Goal: Information Seeking & Learning: Learn about a topic

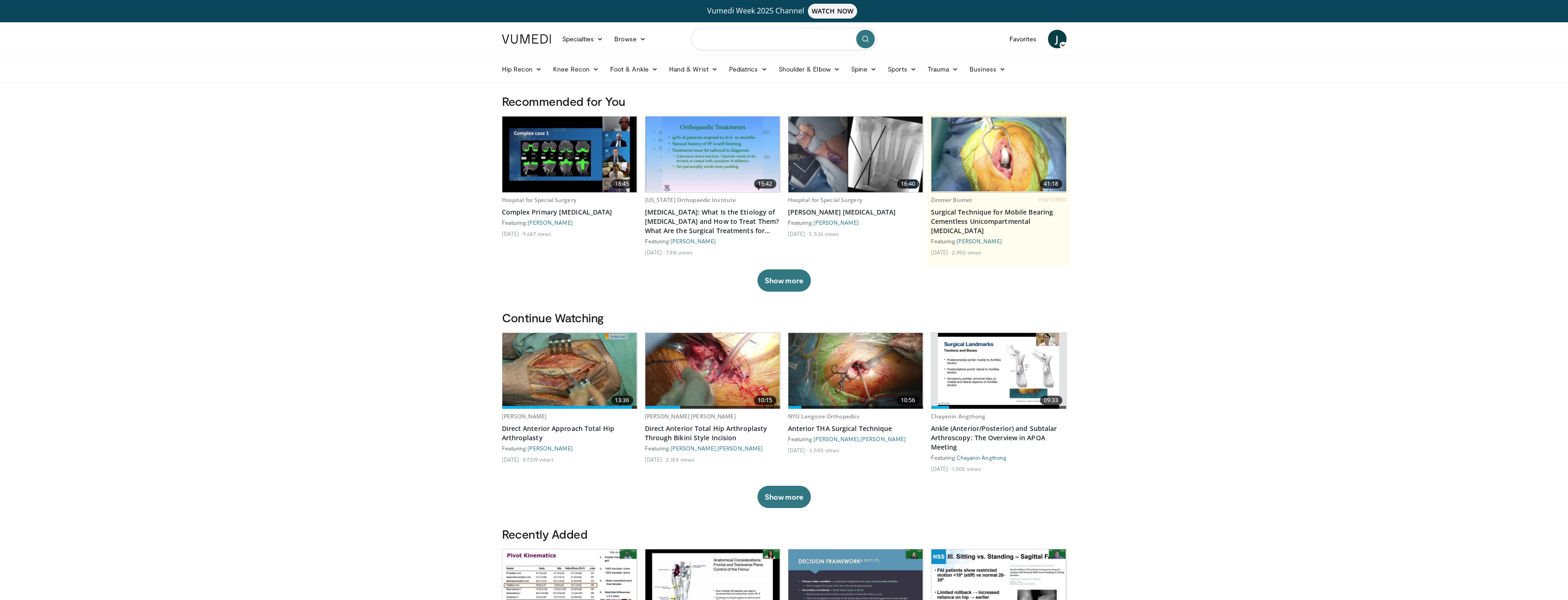
click at [725, 36] on input "Search topics, interventions" at bounding box center [784, 39] width 186 height 22
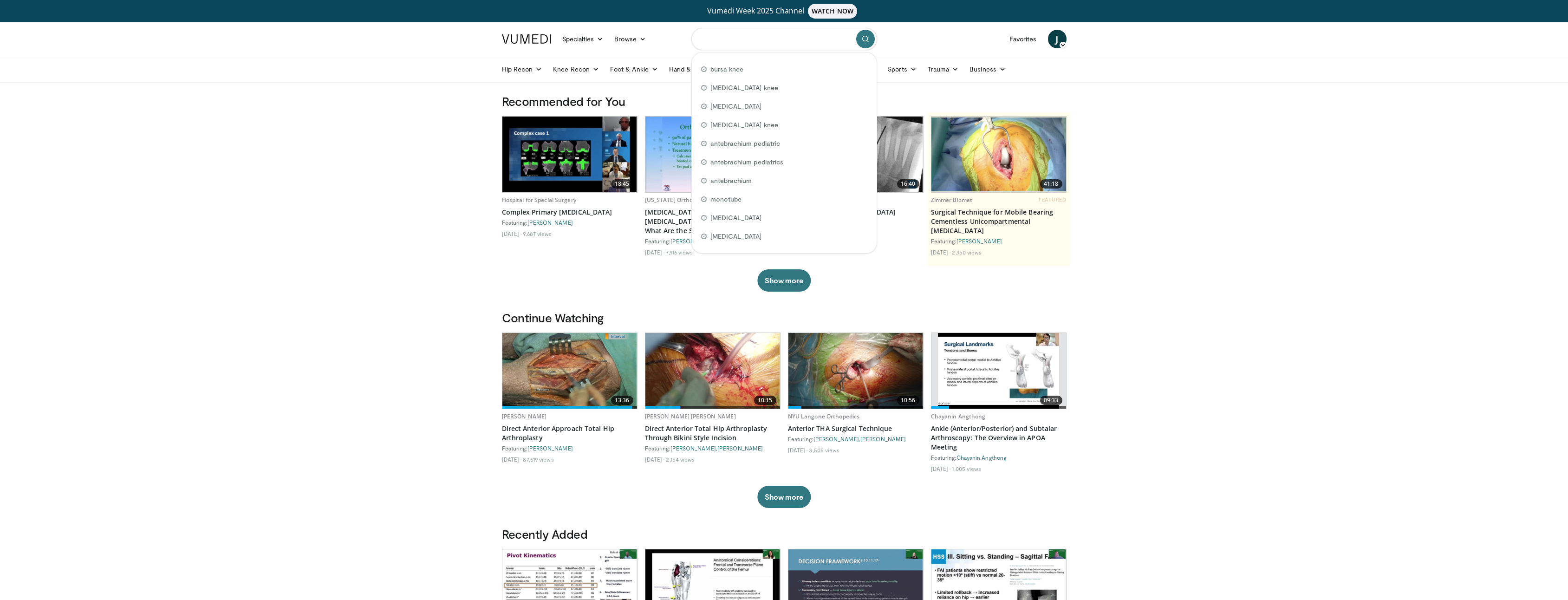
type input "*"
click at [589, 72] on link "Knee Recon" at bounding box center [576, 69] width 57 height 19
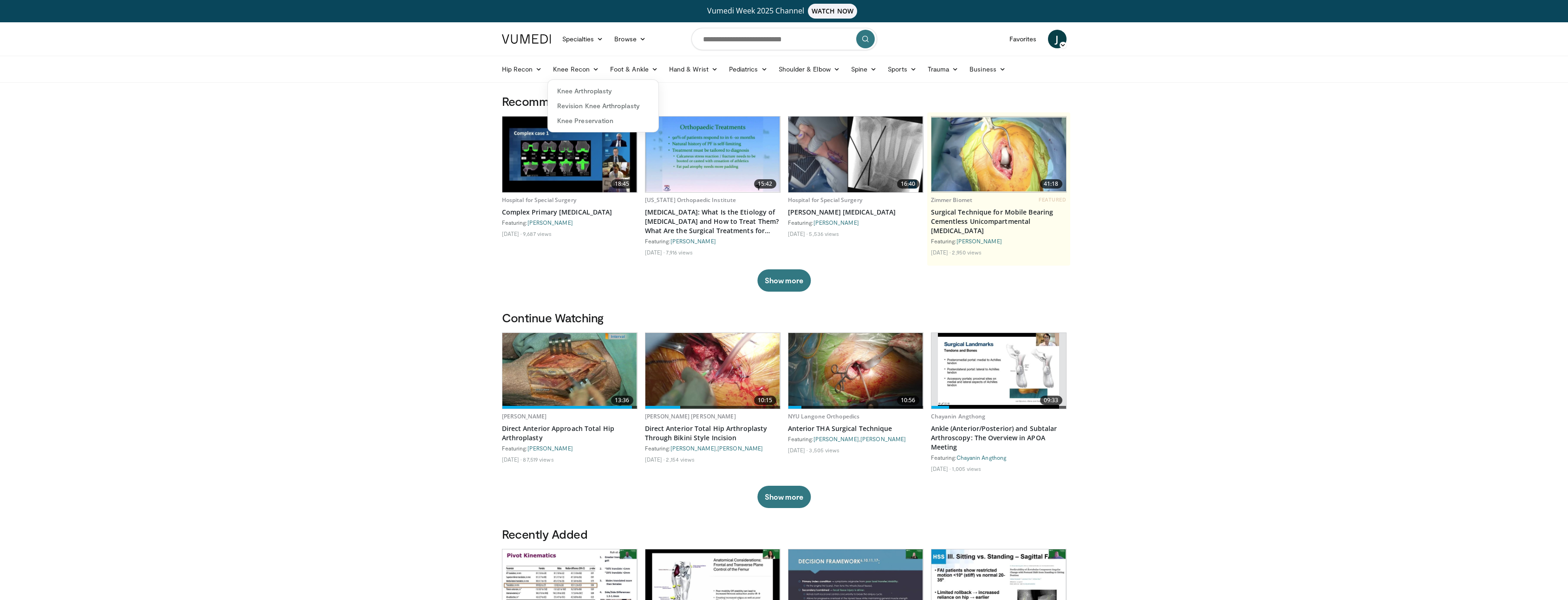
click at [430, 143] on body "Vumedi Week 2025 Channel WATCH NOW Specialties Adult & Family Medicine Allergy,…" at bounding box center [784, 577] width 1568 height 1155
click at [915, 71] on link "Sports" at bounding box center [902, 69] width 40 height 19
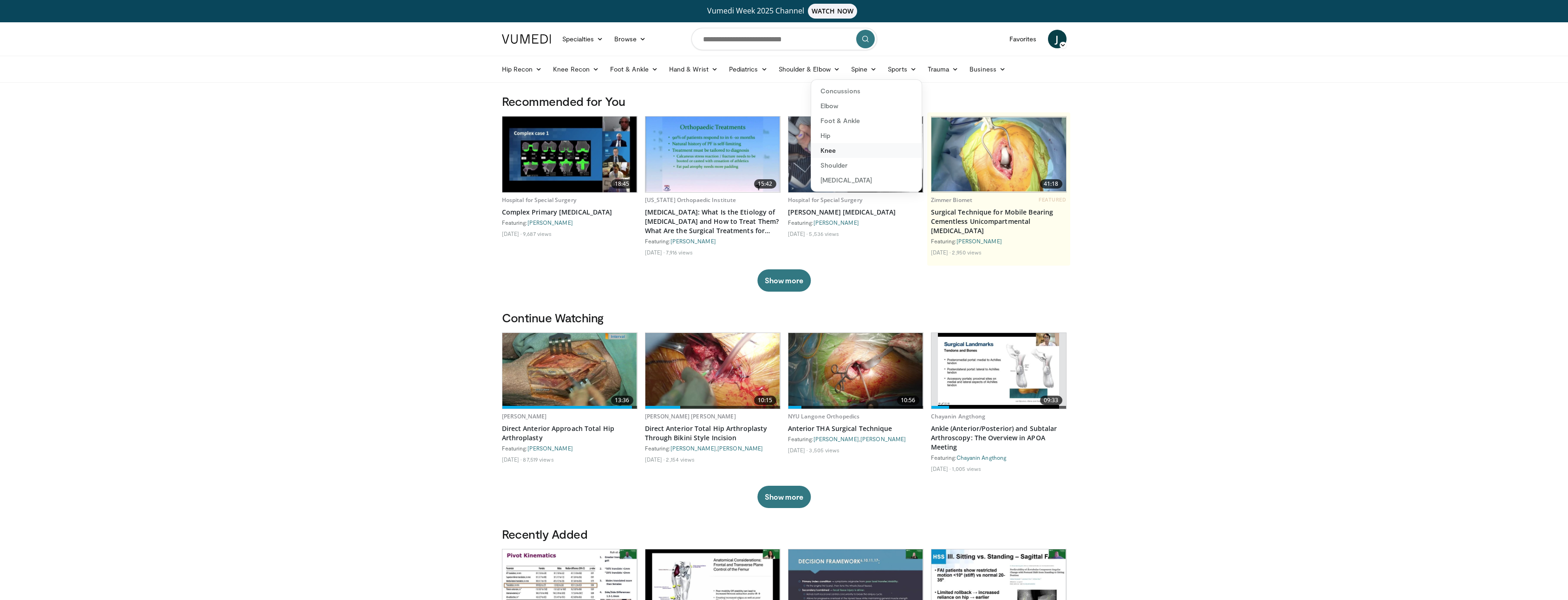
click at [857, 154] on link "Knee" at bounding box center [866, 151] width 110 height 15
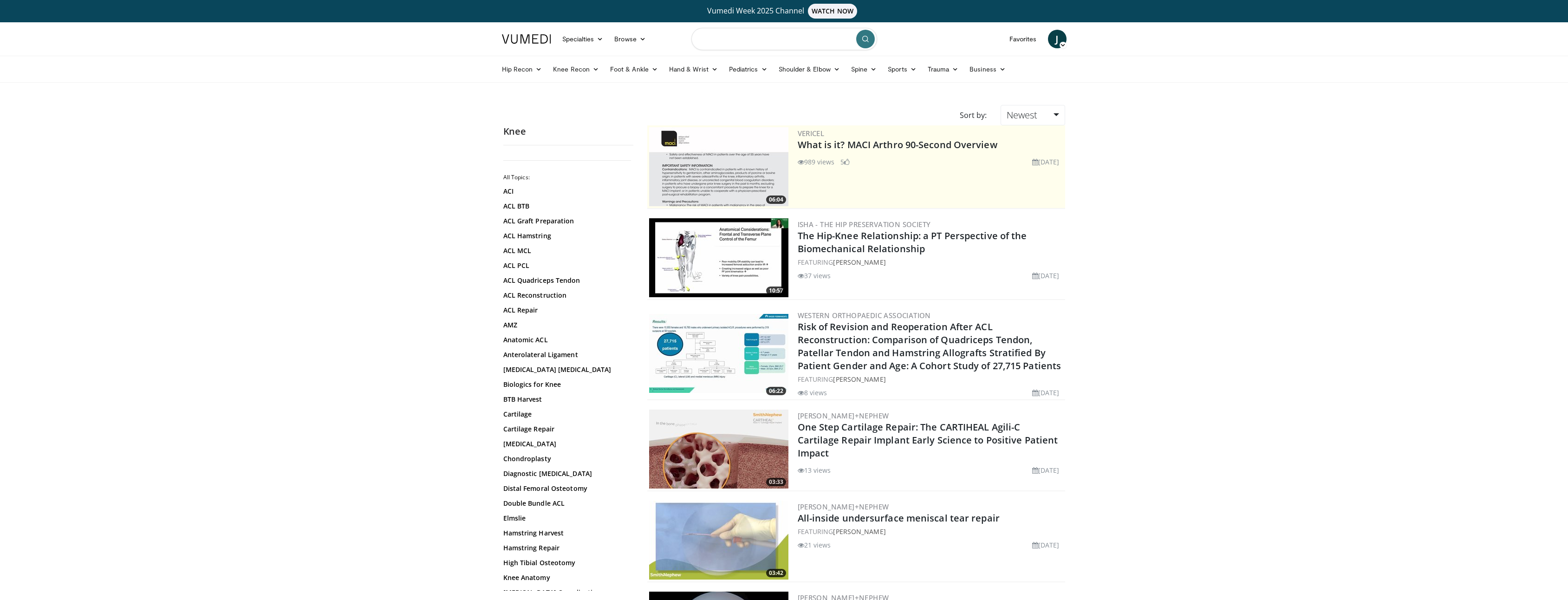
click at [741, 39] on input "Search topics, interventions" at bounding box center [784, 39] width 186 height 22
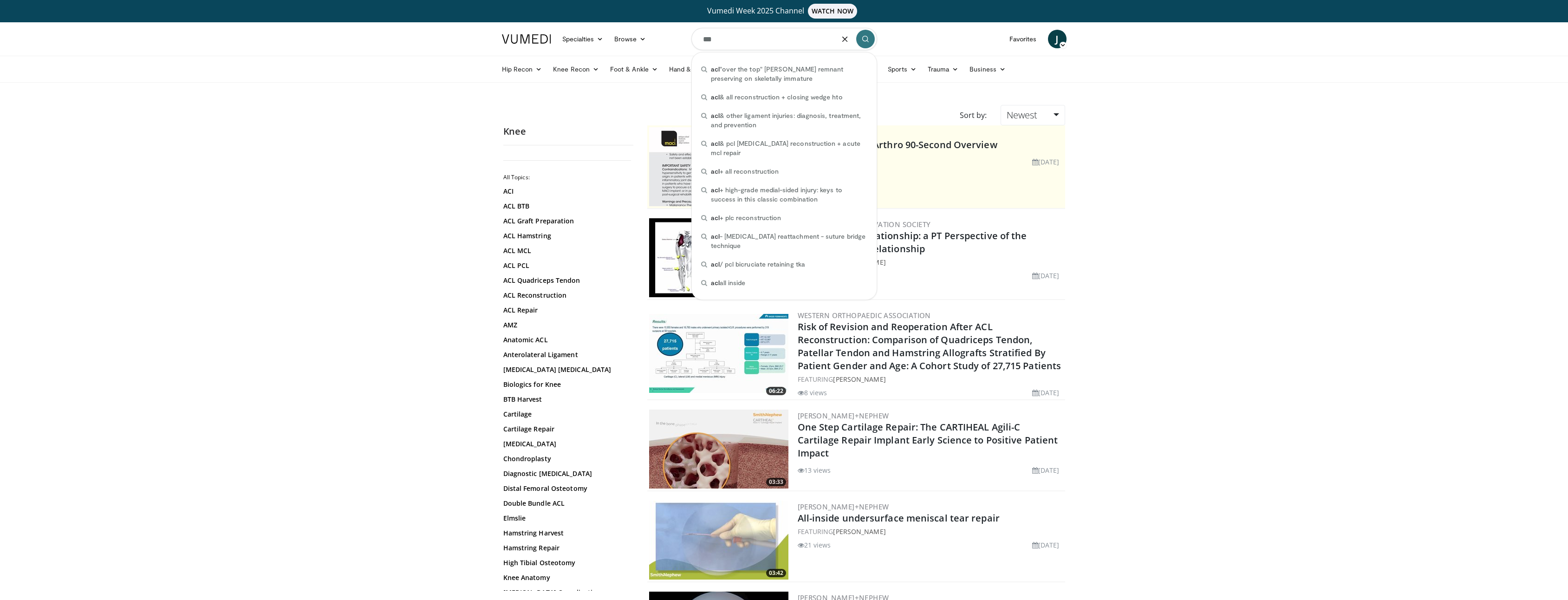
type input "***"
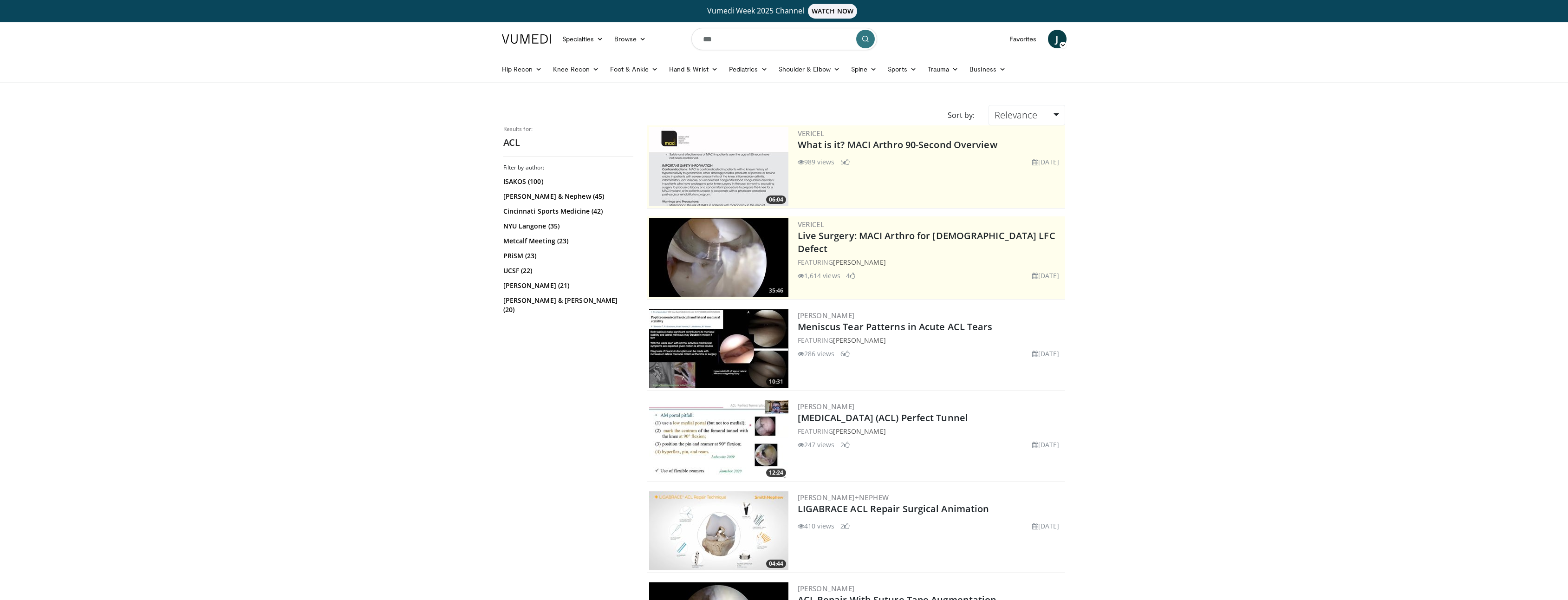
click at [755, 38] on input "***" at bounding box center [784, 39] width 186 height 22
type input "**********"
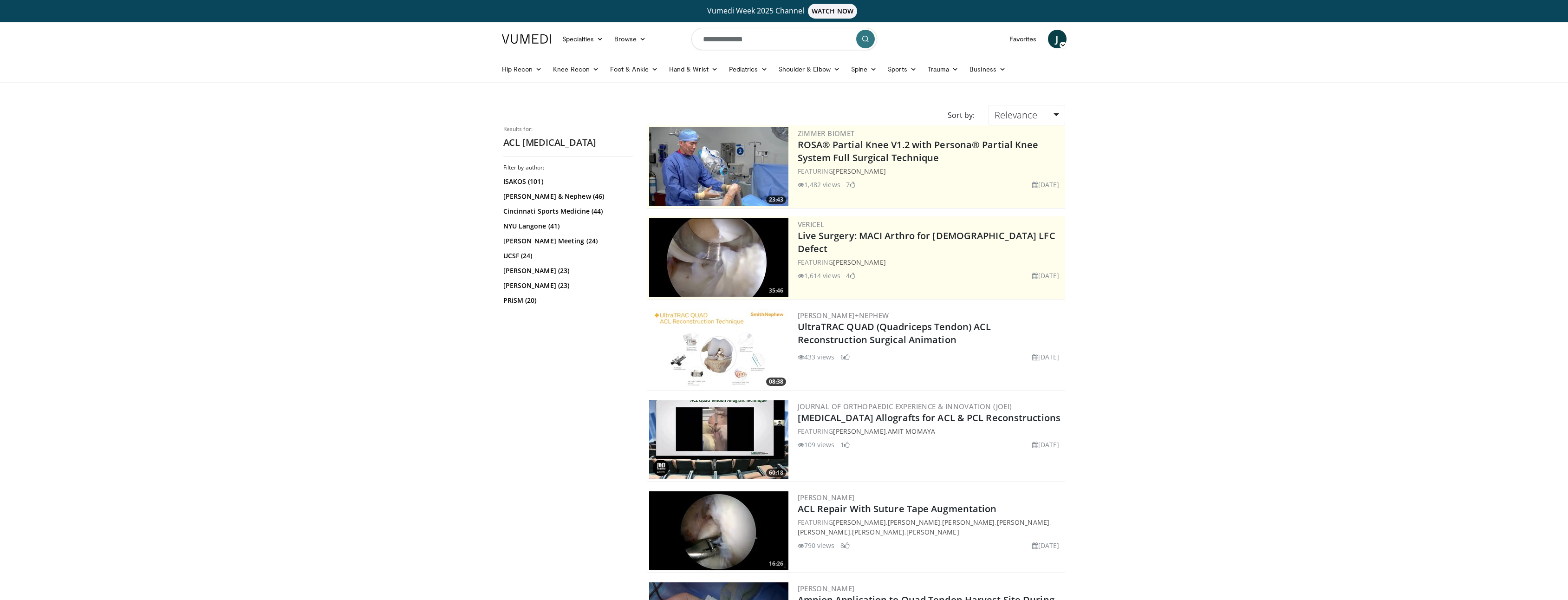
click at [755, 38] on input "**********" at bounding box center [784, 39] width 186 height 22
type input "**********"
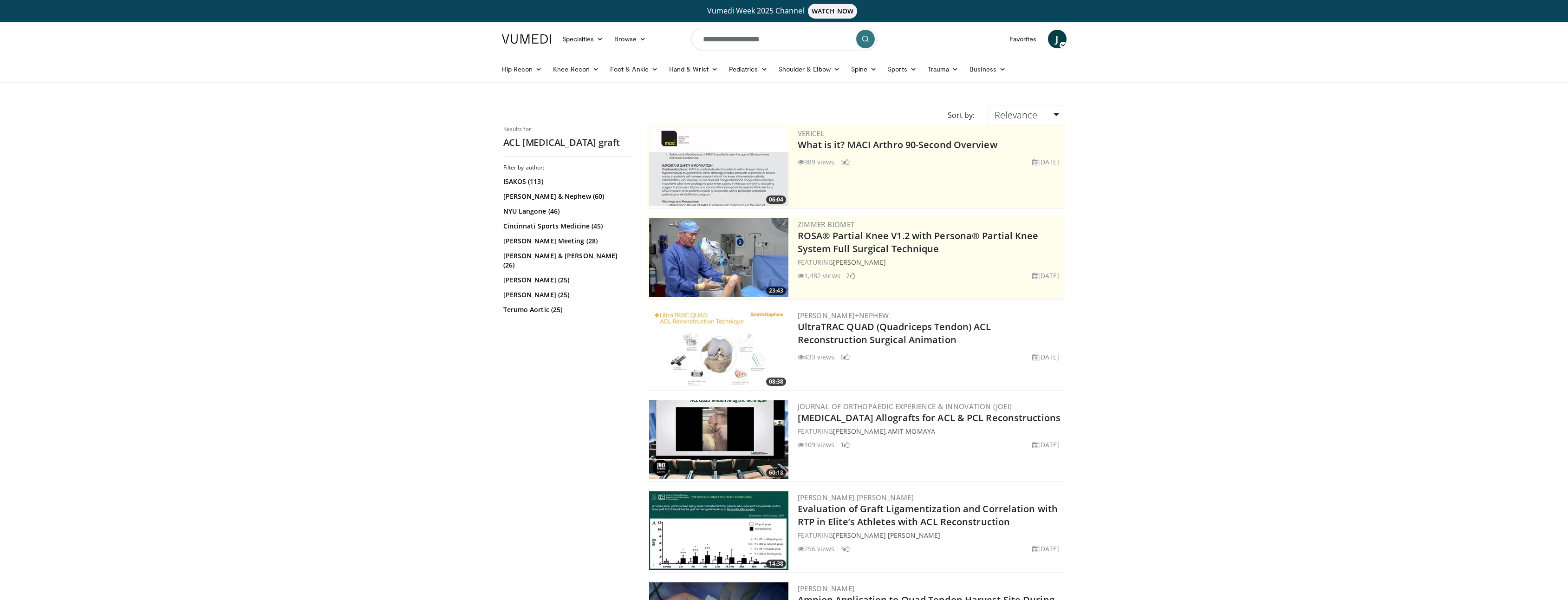
click at [770, 339] on img at bounding box center [719, 349] width 140 height 79
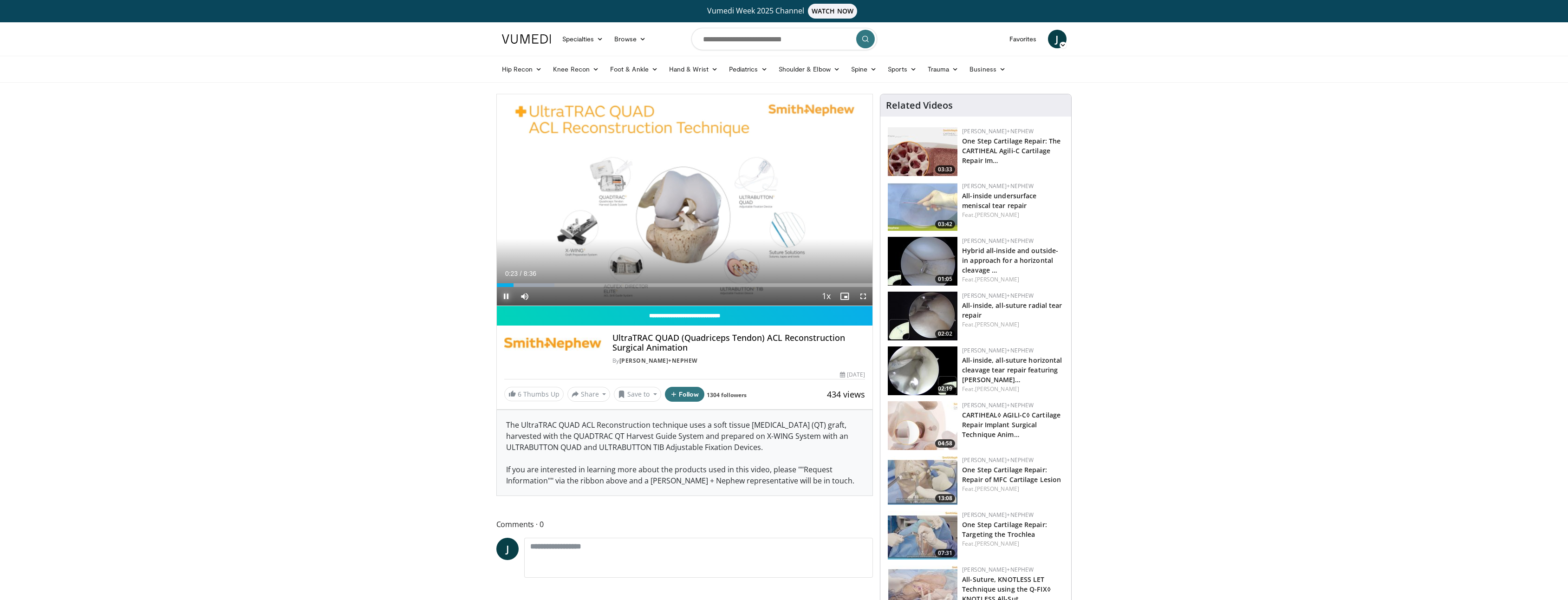
click at [507, 297] on span "Video Player" at bounding box center [506, 297] width 19 height 19
drag, startPoint x: 562, startPoint y: 295, endPoint x: 546, endPoint y: 297, distance: 16.1
click at [546, 297] on div "Volume Level" at bounding box center [541, 296] width 9 height 3
click at [505, 297] on span "Video Player" at bounding box center [506, 297] width 19 height 19
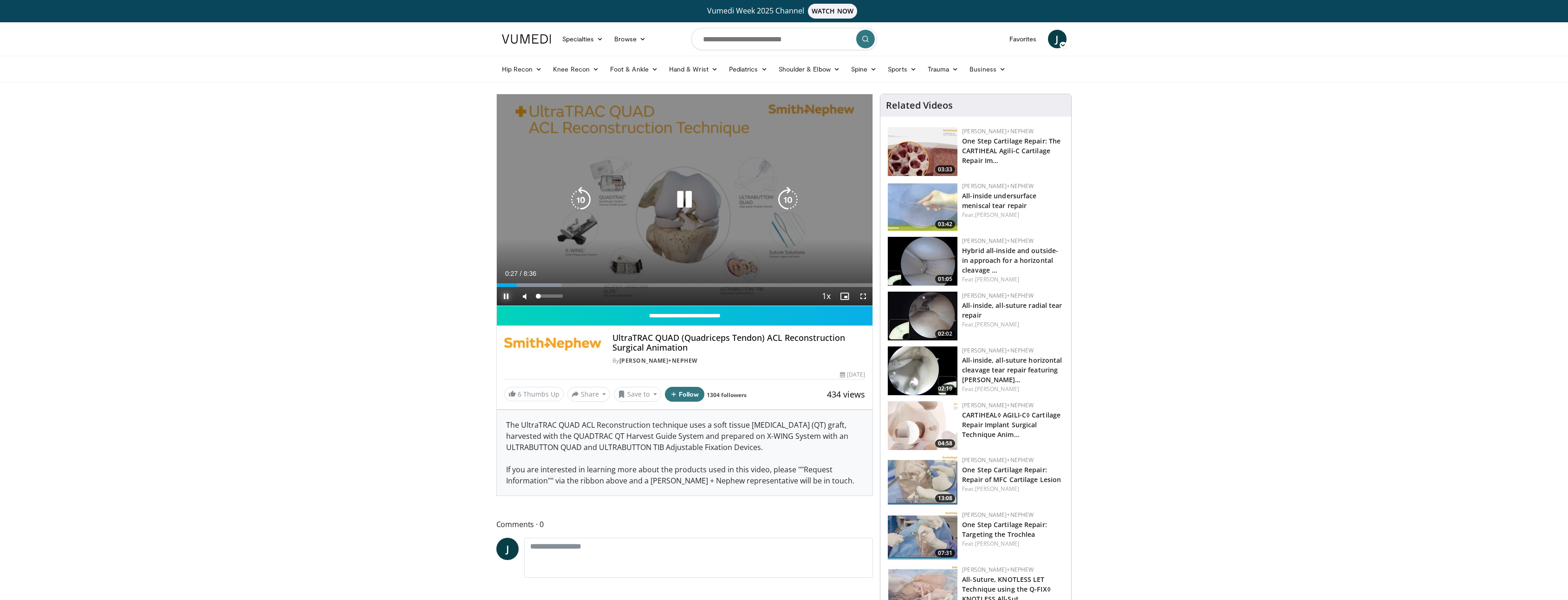
drag, startPoint x: 544, startPoint y: 297, endPoint x: 538, endPoint y: 298, distance: 6.1
click at [538, 298] on div "Volume Level" at bounding box center [538, 296] width 2 height 3
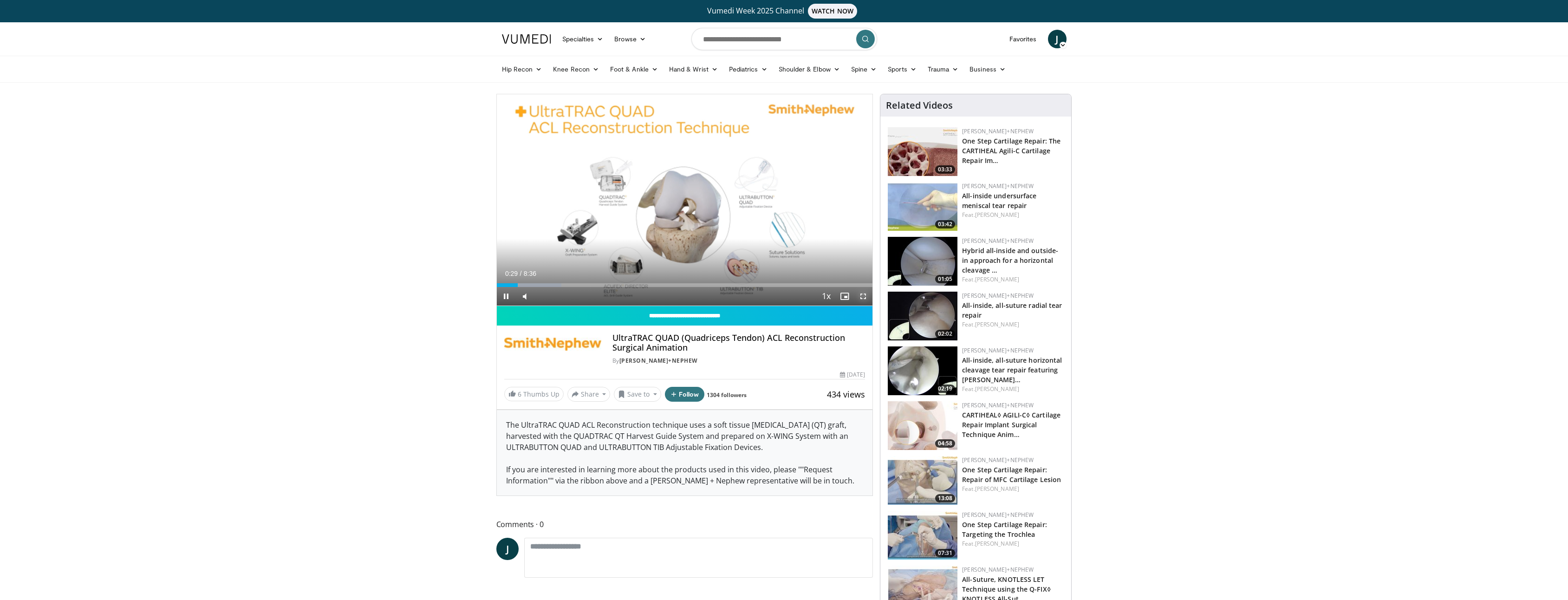
click at [859, 296] on span "Video Player" at bounding box center [863, 297] width 19 height 19
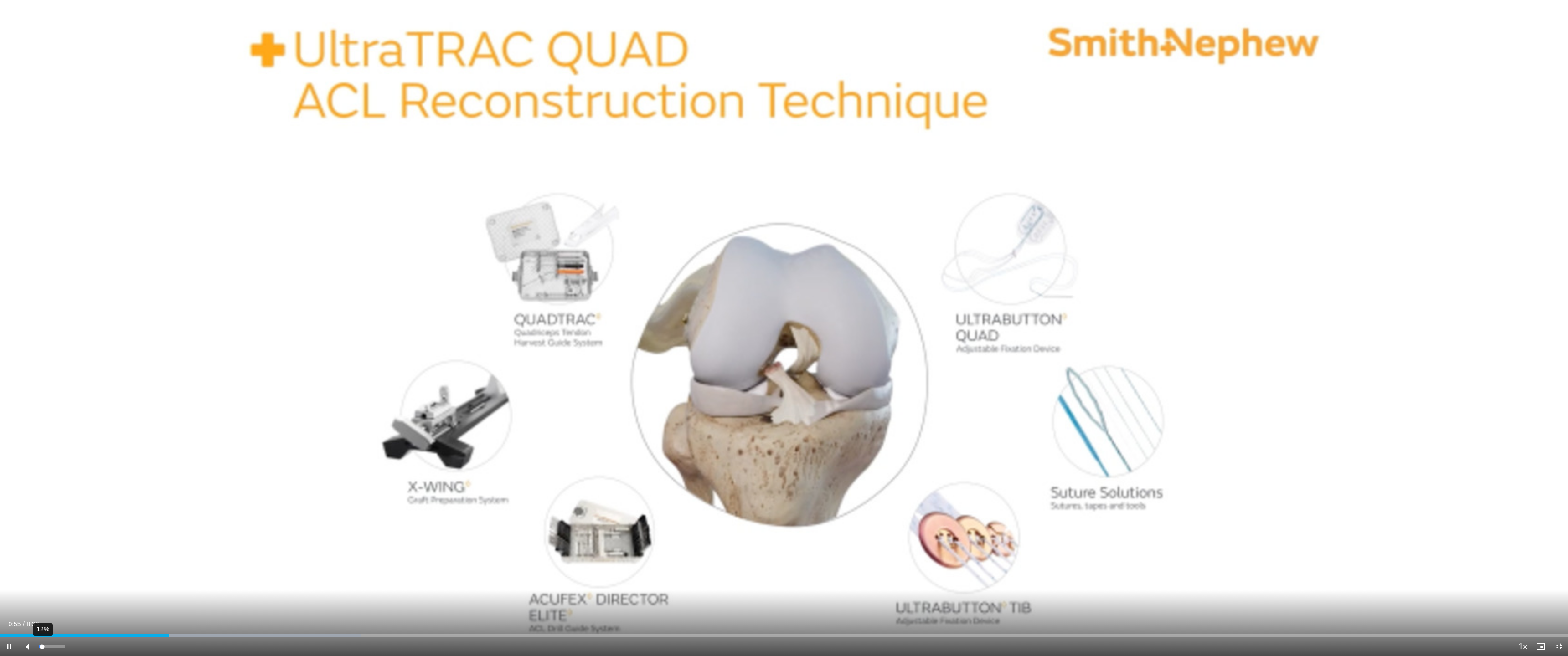
click at [42, 588] on div "12%" at bounding box center [52, 646] width 26 height 3
click at [41, 588] on div "Volume Level" at bounding box center [40, 646] width 2 height 3
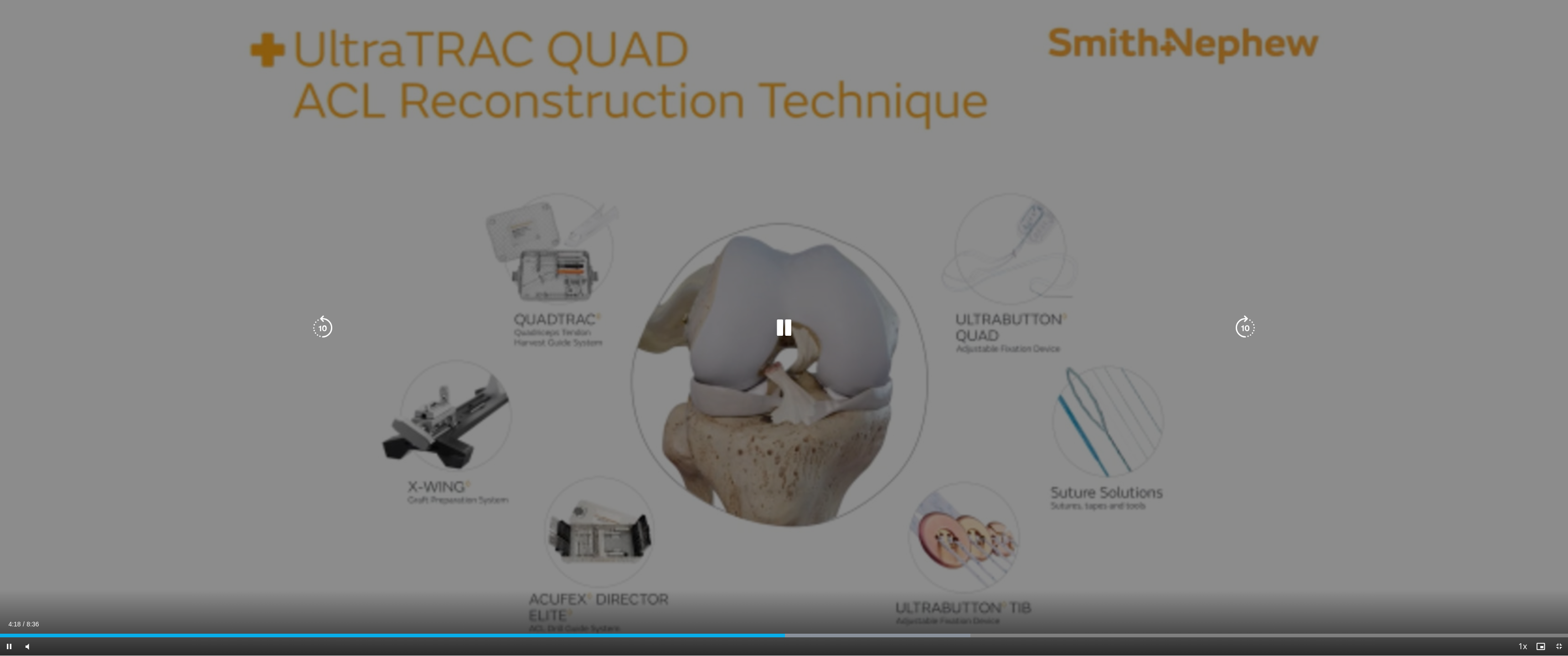
click at [790, 327] on icon "Video Player" at bounding box center [784, 328] width 26 height 26
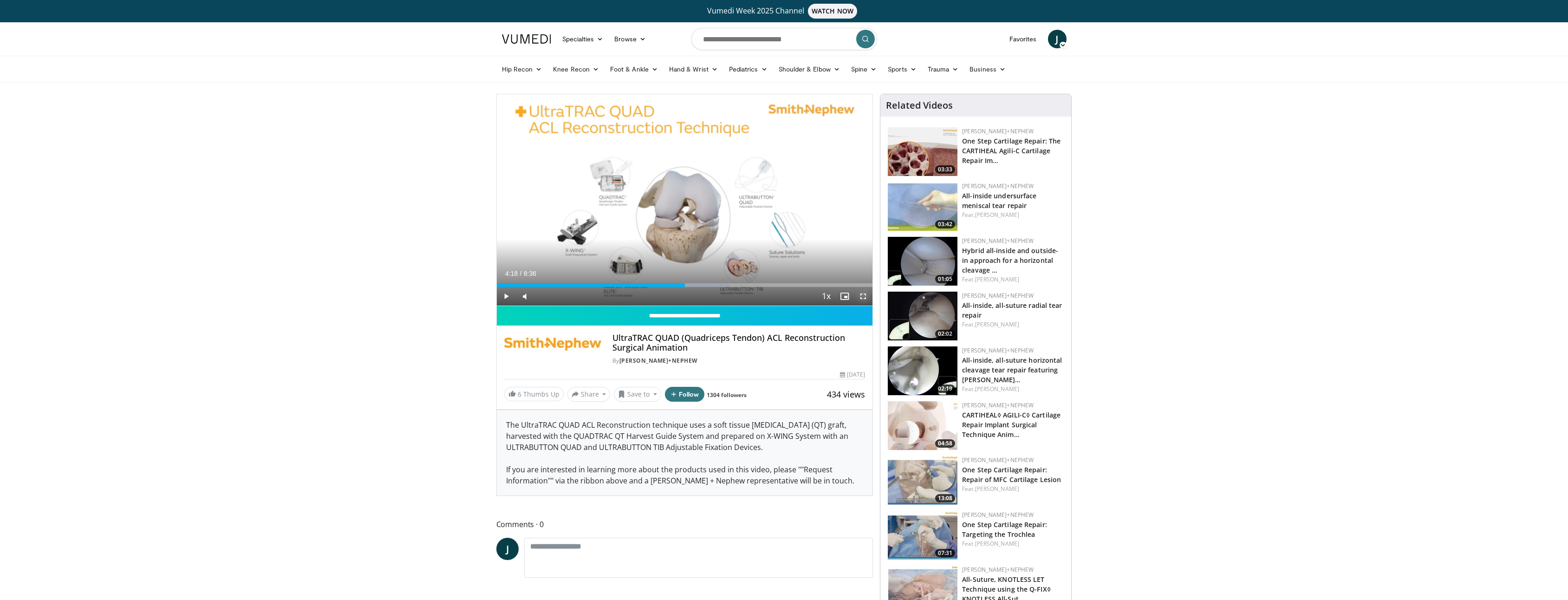
click at [867, 297] on span "Video Player" at bounding box center [863, 297] width 19 height 19
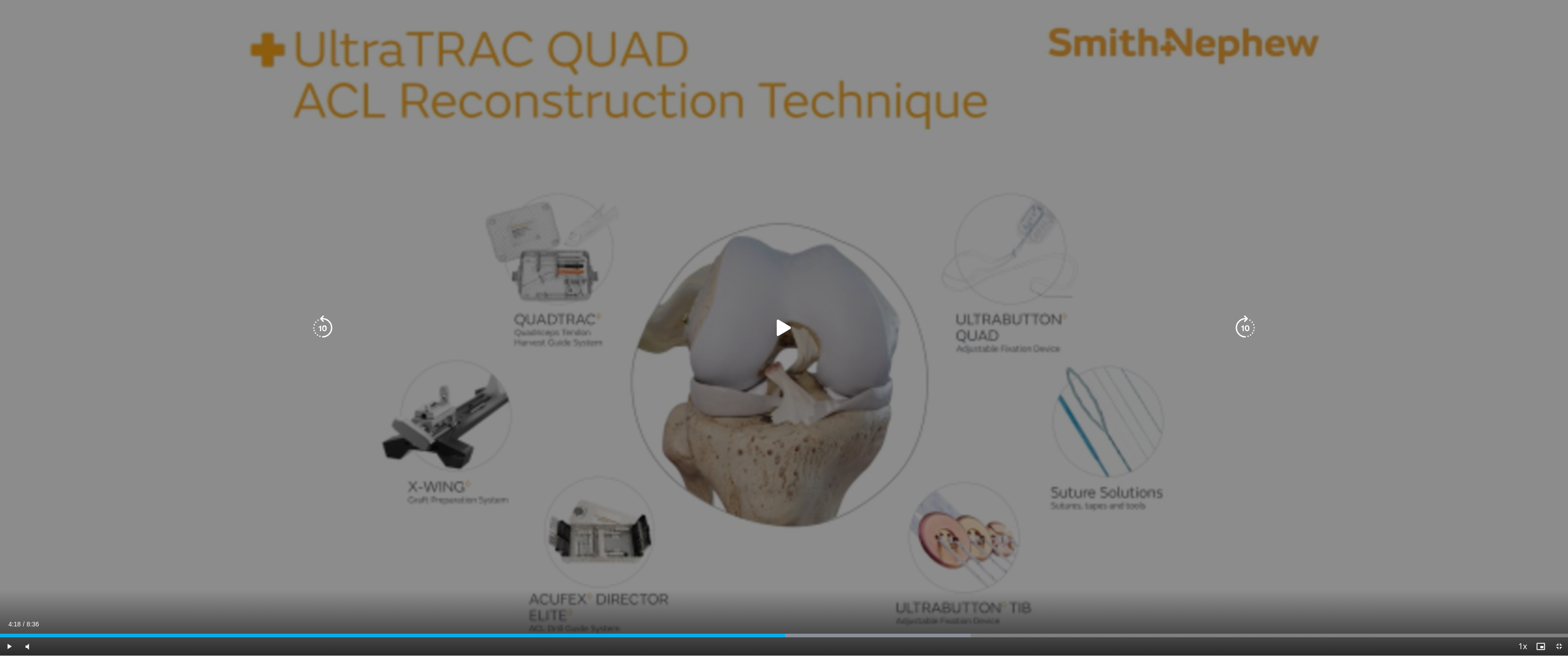
click at [845, 356] on div "10 seconds Tap to unmute" at bounding box center [784, 328] width 1568 height 656
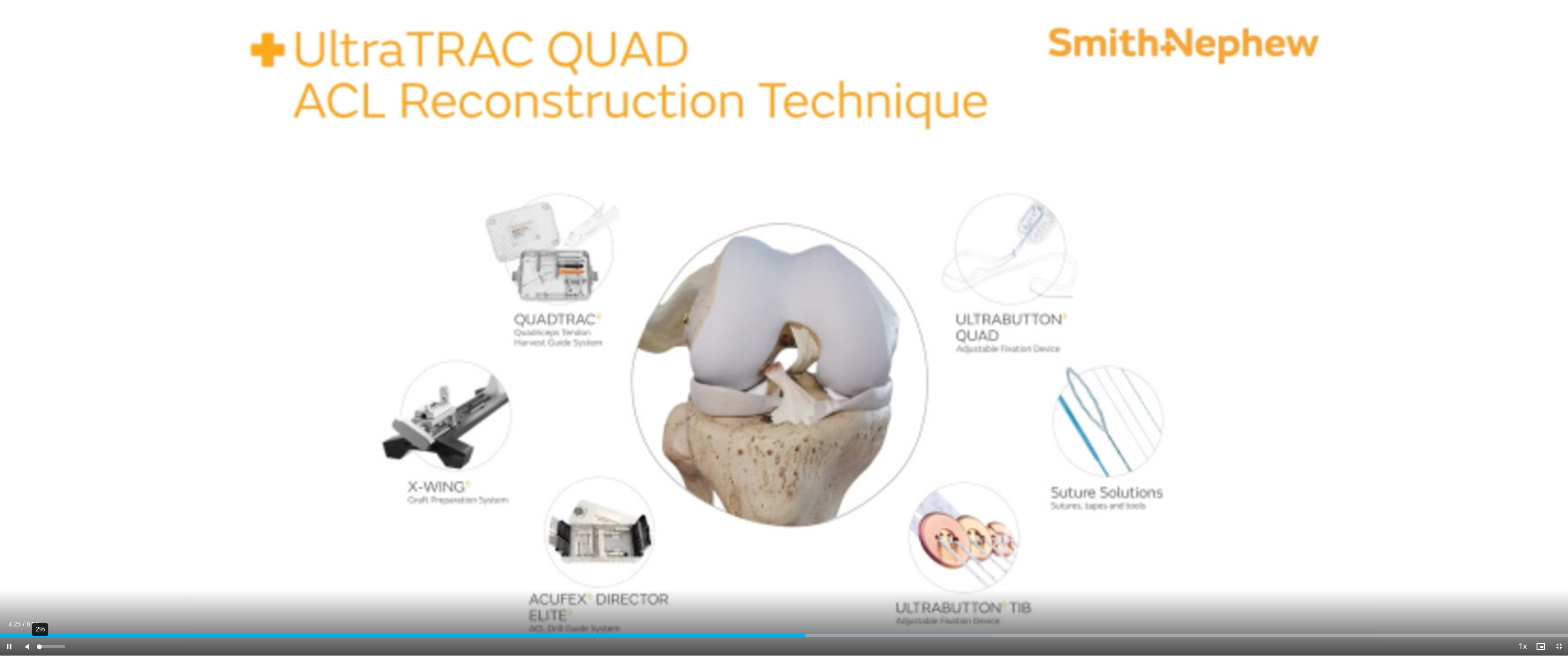
click at [39, 588] on div "Volume Level" at bounding box center [39, 646] width 1 height 3
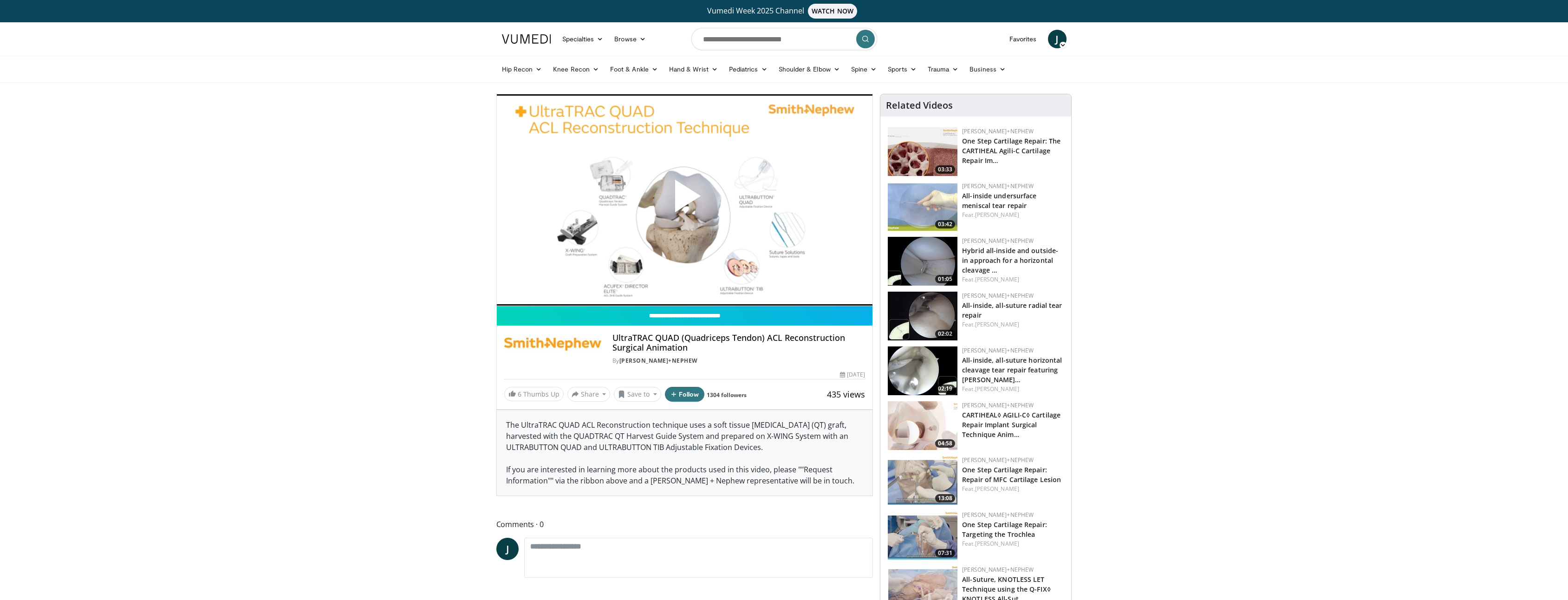
click at [610, 341] on div "UltraTRAC QUAD (Quadriceps Tendon) ACL Reconstruction Surgical Animation By Smi…" at bounding box center [684, 349] width 361 height 32
click at [720, 45] on input "Search topics, interventions" at bounding box center [784, 39] width 186 height 22
type input "********"
click at [864, 36] on button "submit" at bounding box center [866, 39] width 19 height 19
click at [639, 364] on link "[PERSON_NAME]+Nephew" at bounding box center [658, 360] width 79 height 8
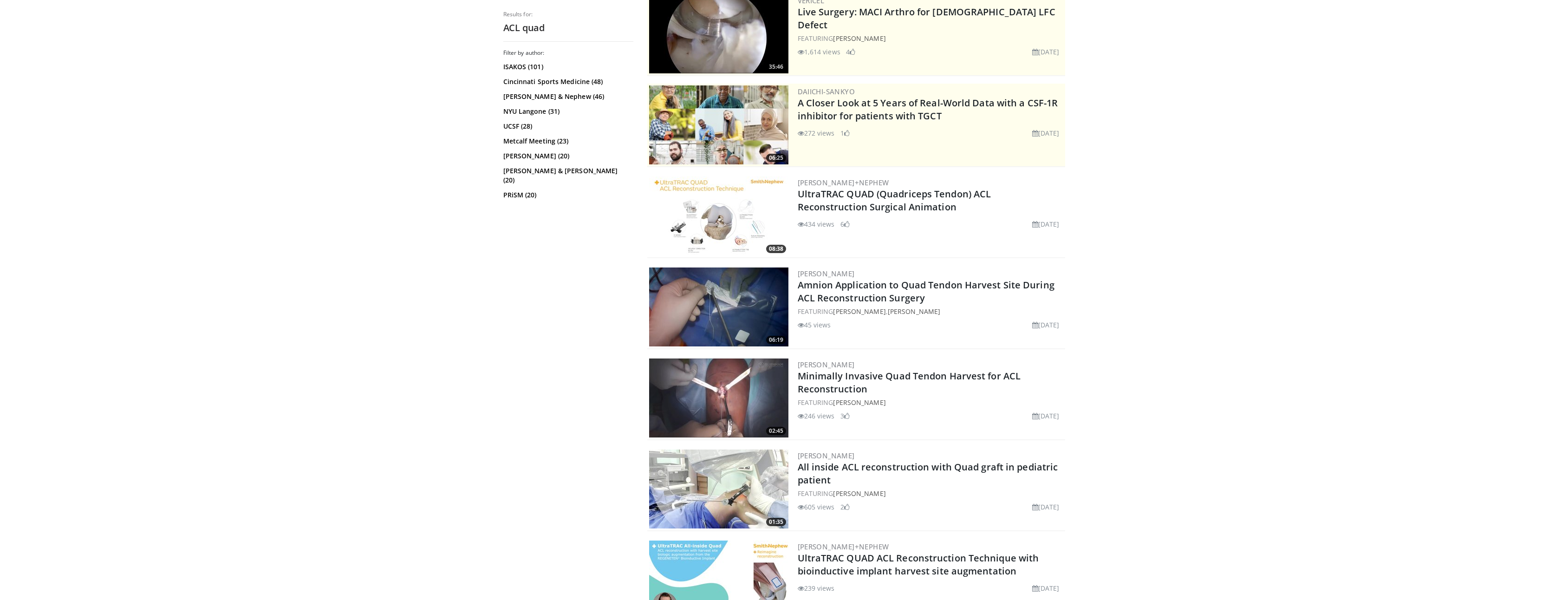
scroll to position [140, 0]
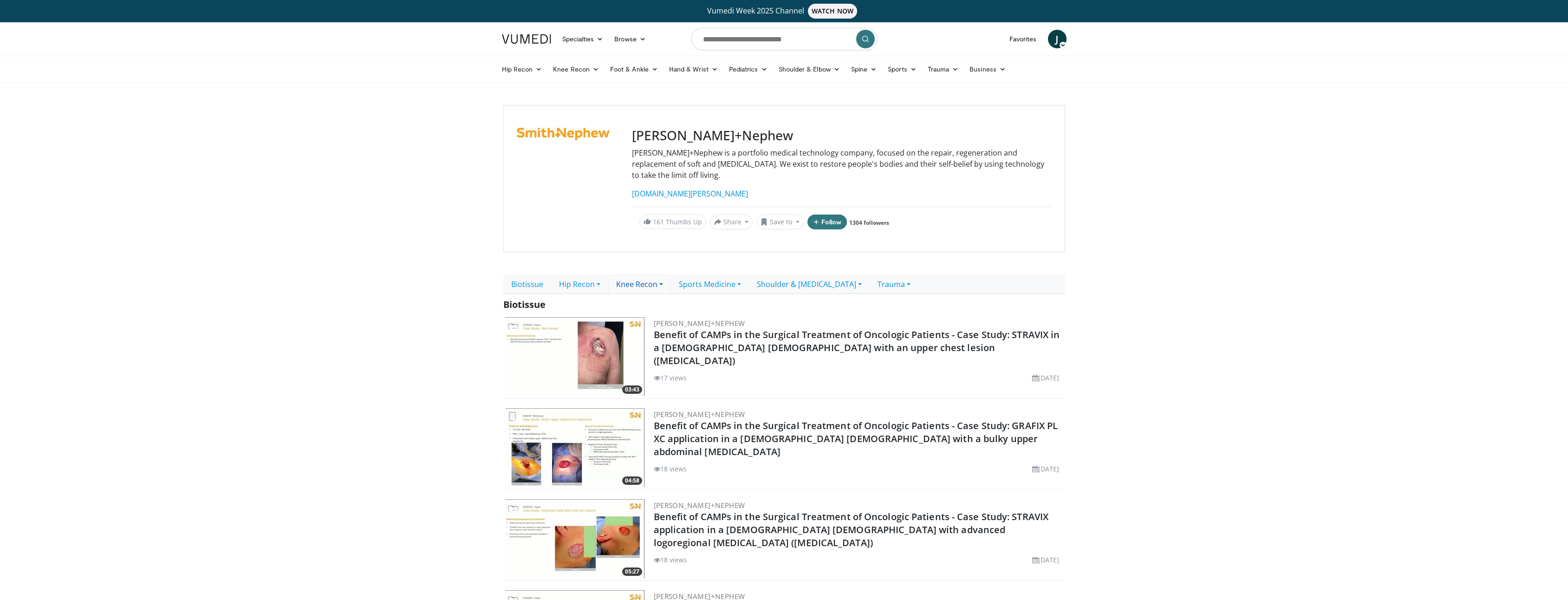
click at [642, 275] on link "Knee Recon" at bounding box center [639, 284] width 63 height 19
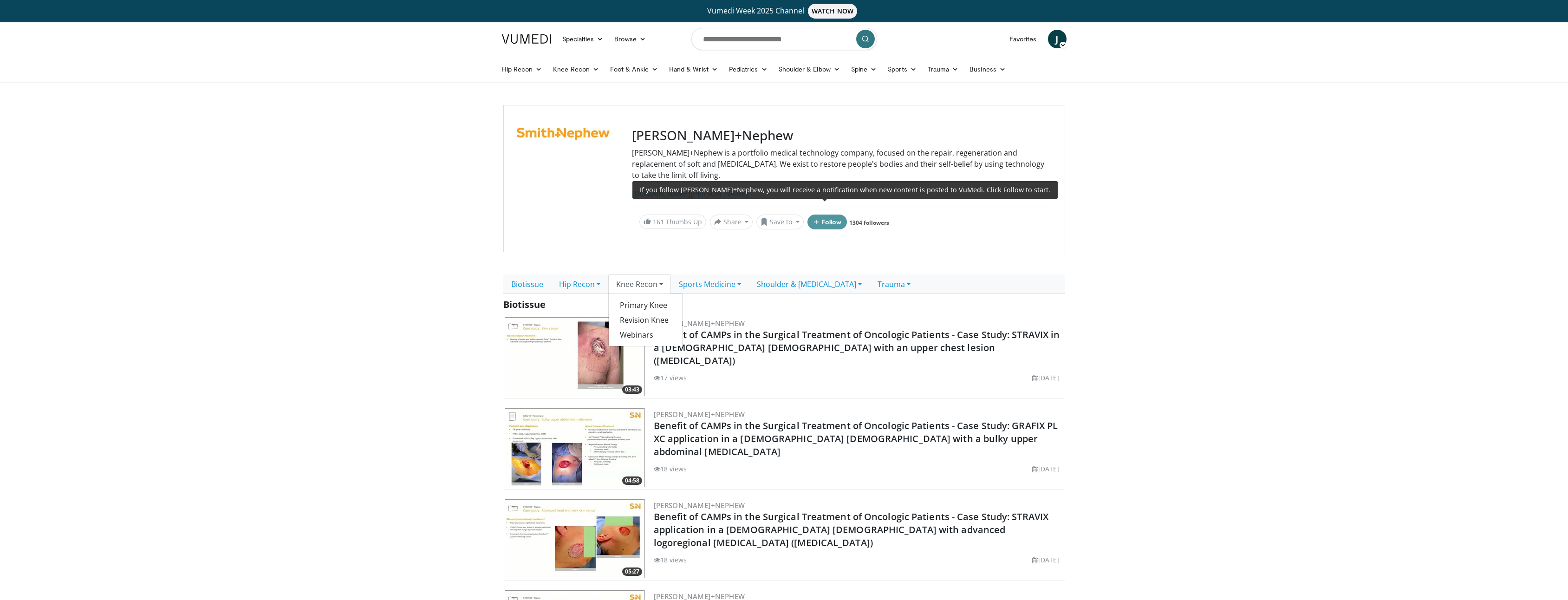
click at [830, 215] on button "Follow" at bounding box center [827, 222] width 40 height 15
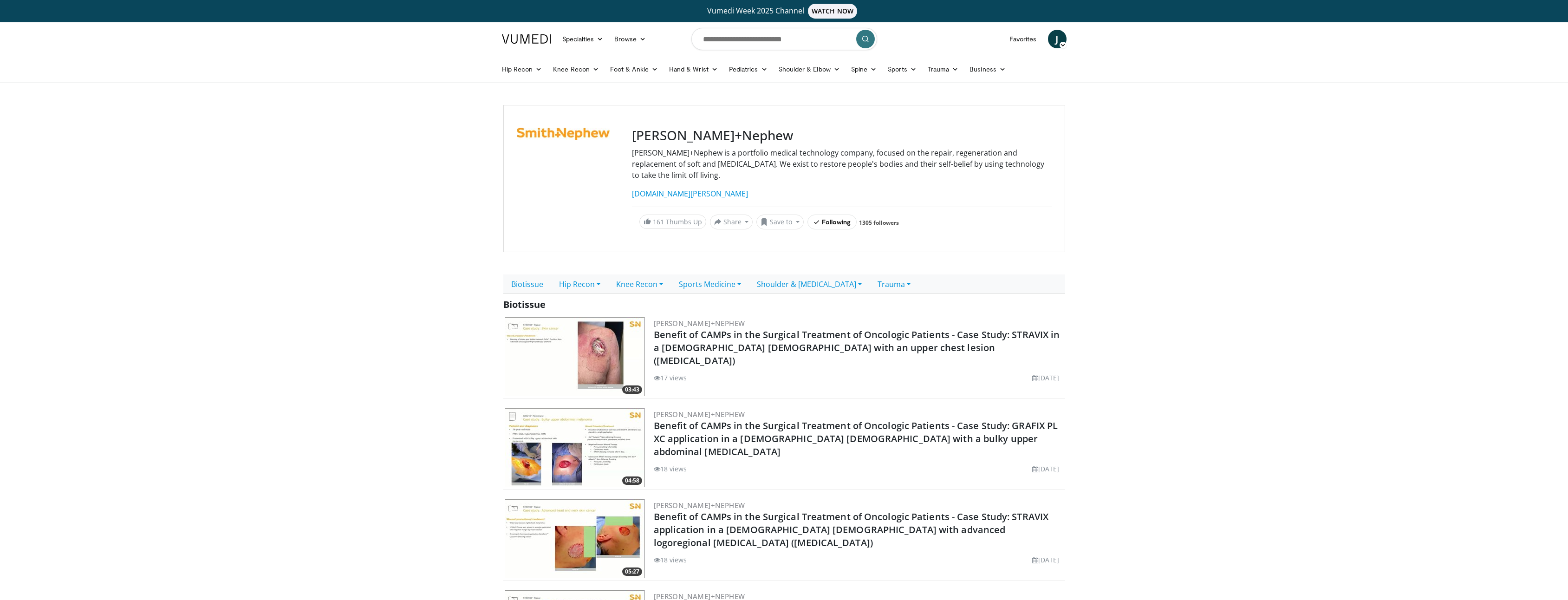
click at [521, 223] on div "Smith+Nephew Smith+Nephew is a portfolio medical technology company, focused on…" at bounding box center [784, 178] width 562 height 147
click at [779, 45] on input "Search topics, interventions" at bounding box center [784, 39] width 186 height 22
type input "**********"
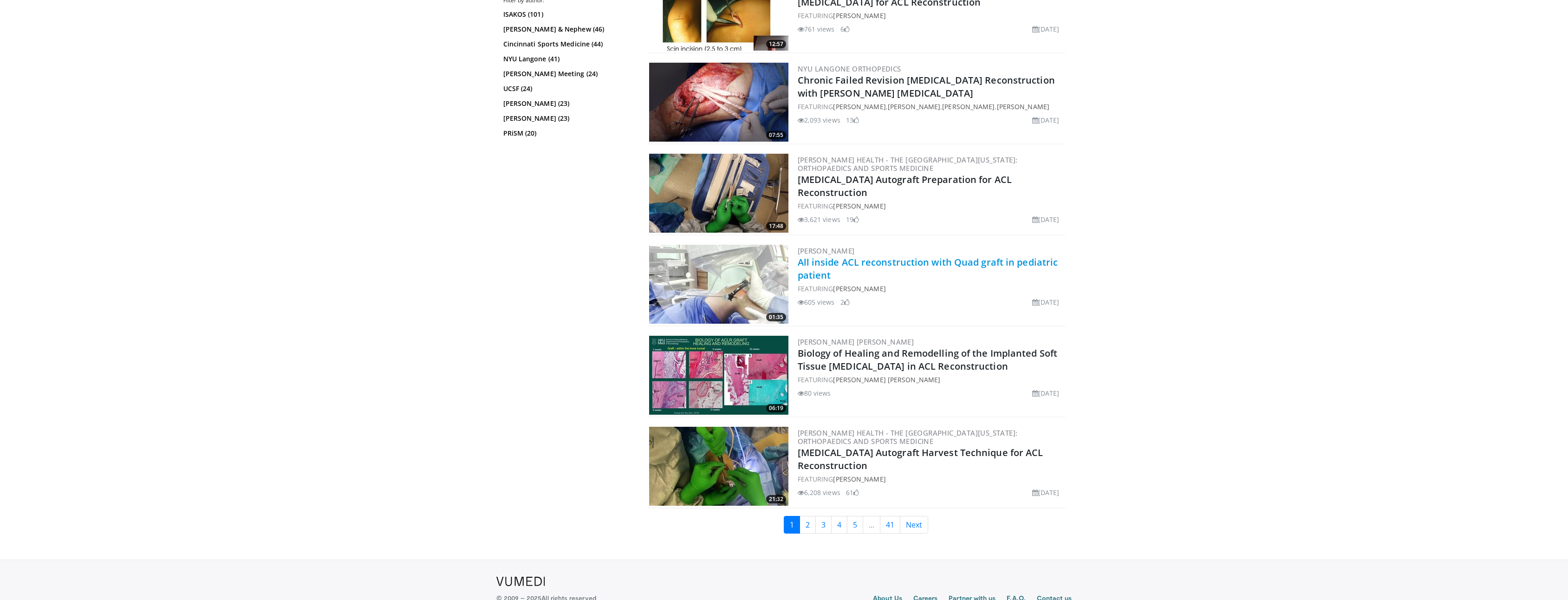
scroll to position [2101, 0]
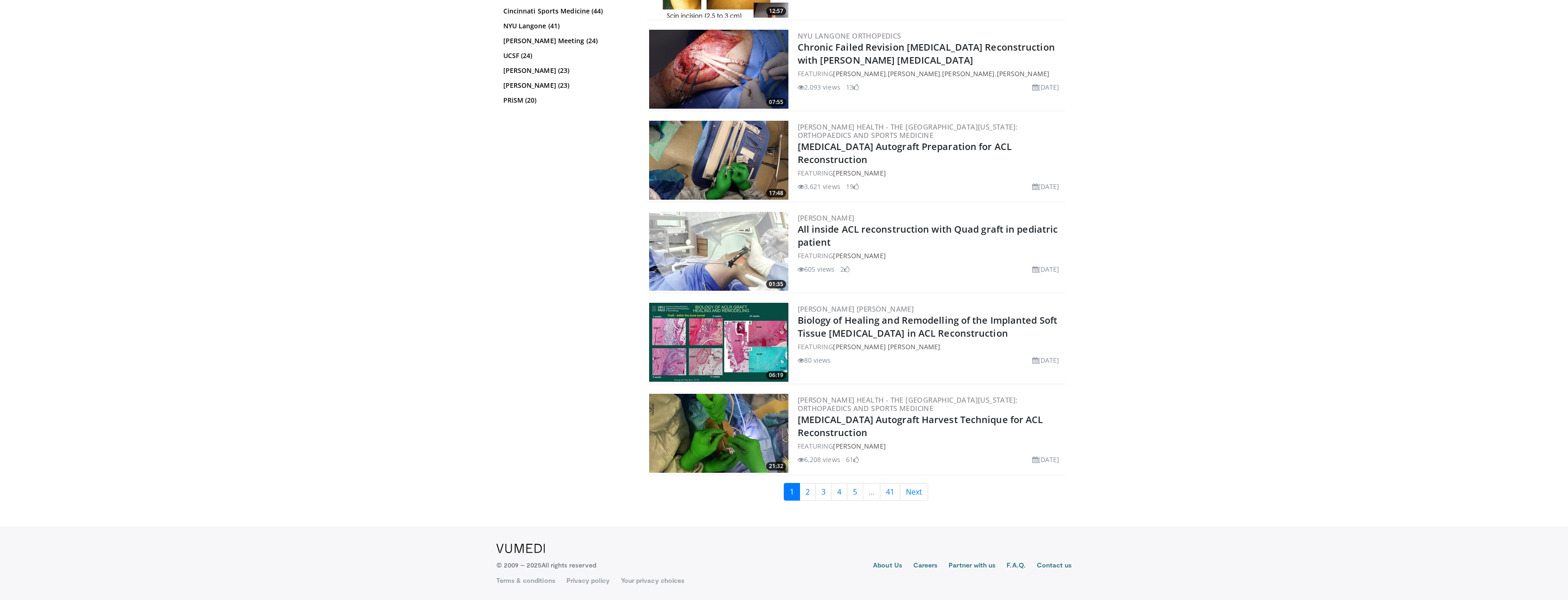
click at [744, 433] on img at bounding box center [719, 433] width 140 height 79
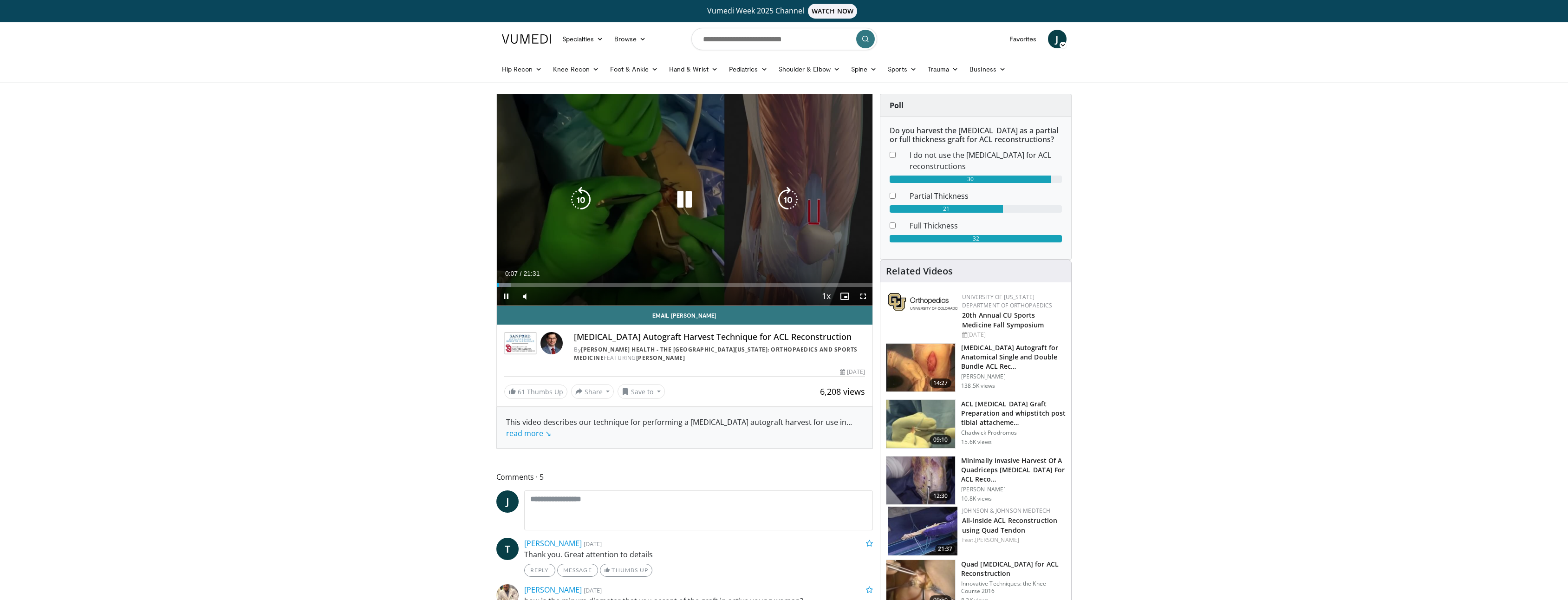
click at [681, 206] on icon "Video Player" at bounding box center [684, 200] width 26 height 26
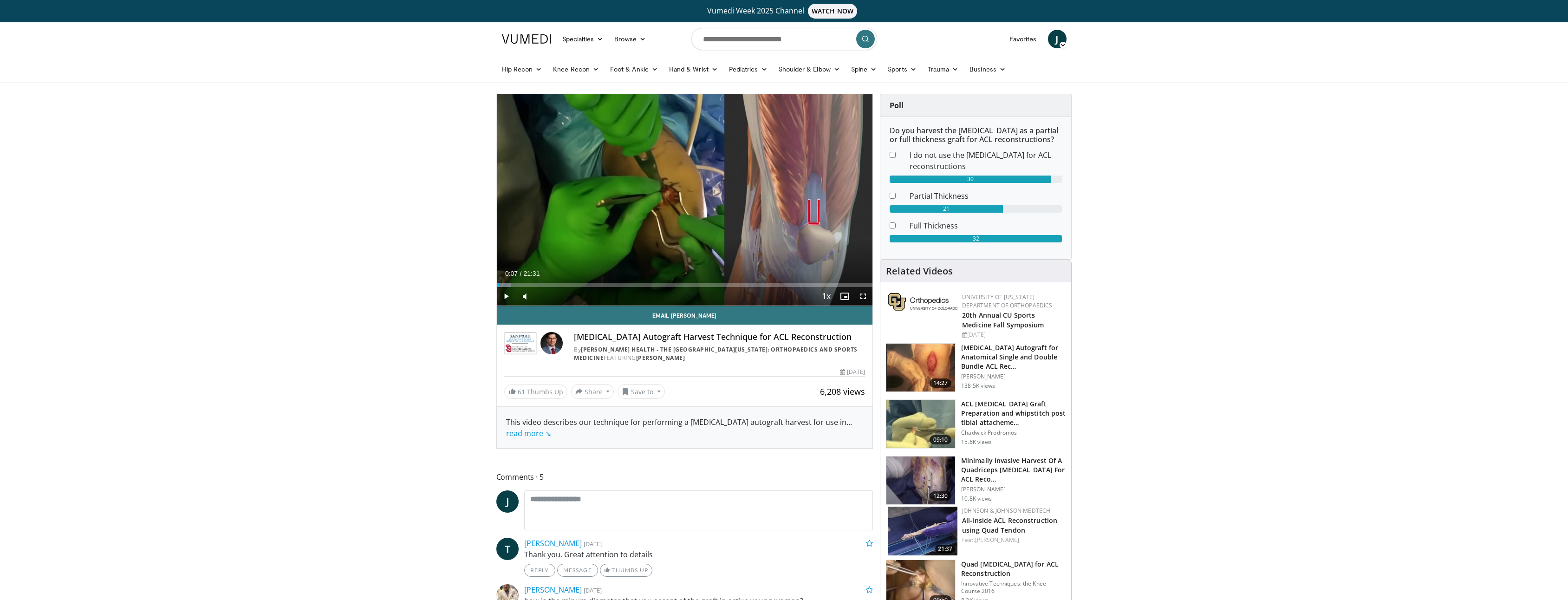
drag, startPoint x: 863, startPoint y: 297, endPoint x: 865, endPoint y: 345, distance: 48.0
click at [863, 297] on span "Video Player" at bounding box center [863, 297] width 19 height 19
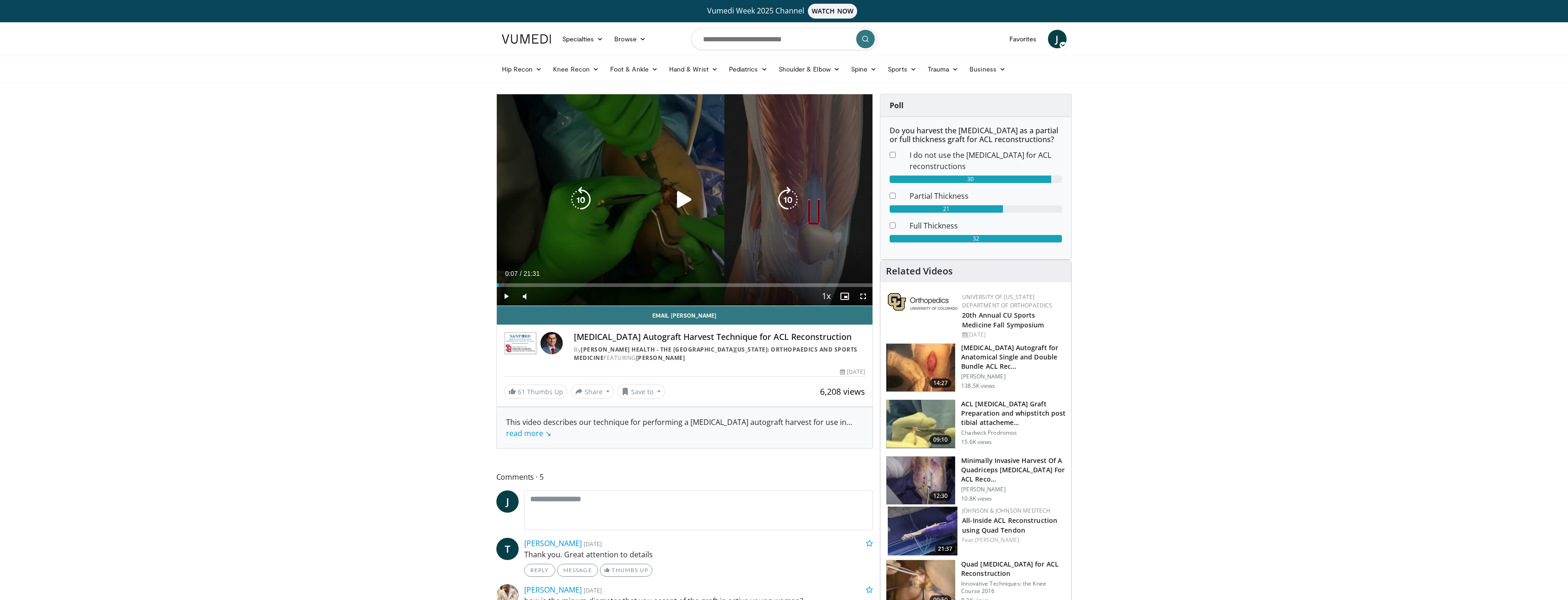
click at [716, 202] on div "Video Player" at bounding box center [684, 200] width 226 height 19
click at [686, 197] on icon "Video Player" at bounding box center [684, 200] width 26 height 26
click at [539, 297] on div "Volume Level" at bounding box center [538, 296] width 3 height 3
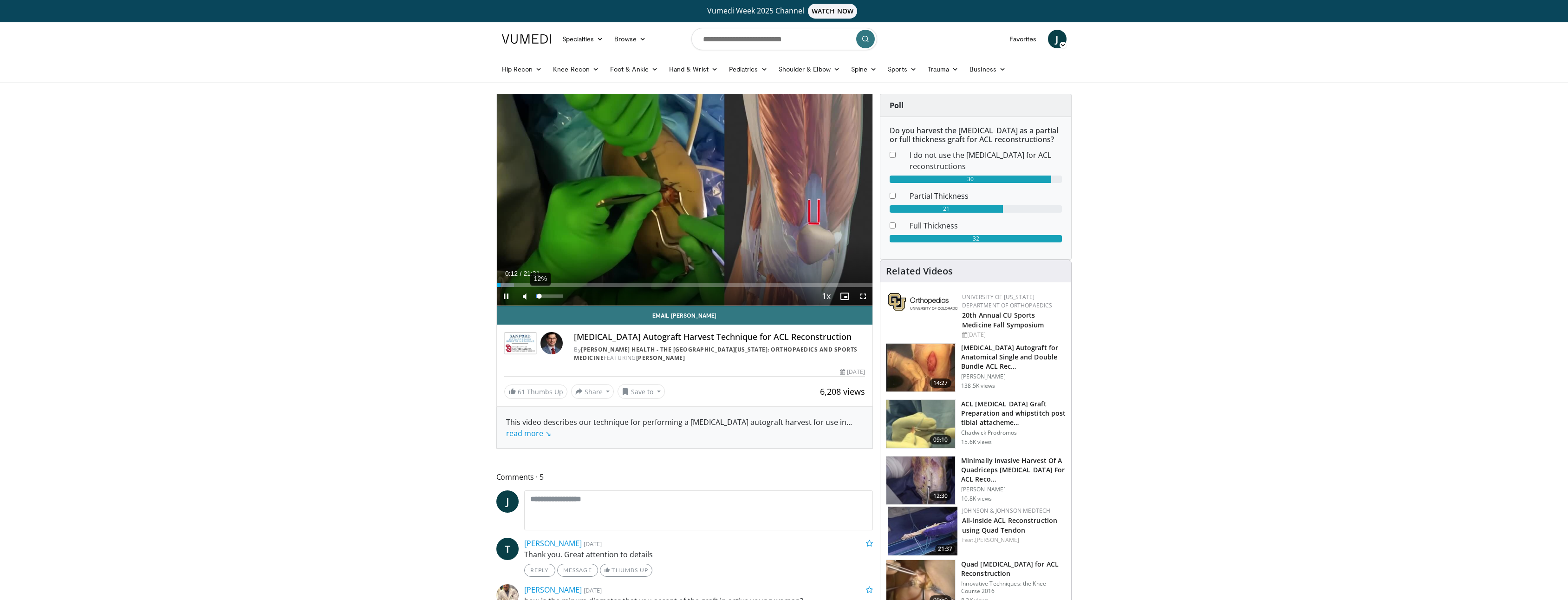
click at [539, 296] on div "Volume Level" at bounding box center [538, 296] width 3 height 3
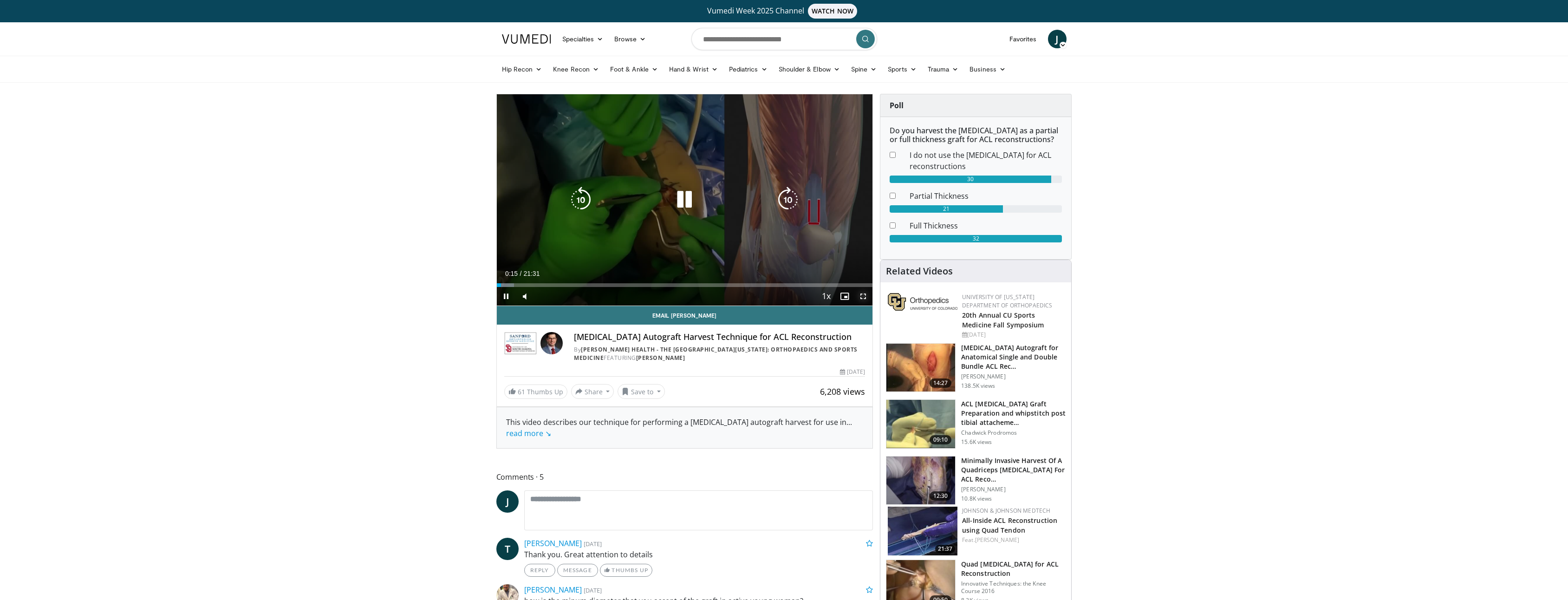
click at [859, 295] on span "Video Player" at bounding box center [863, 297] width 19 height 19
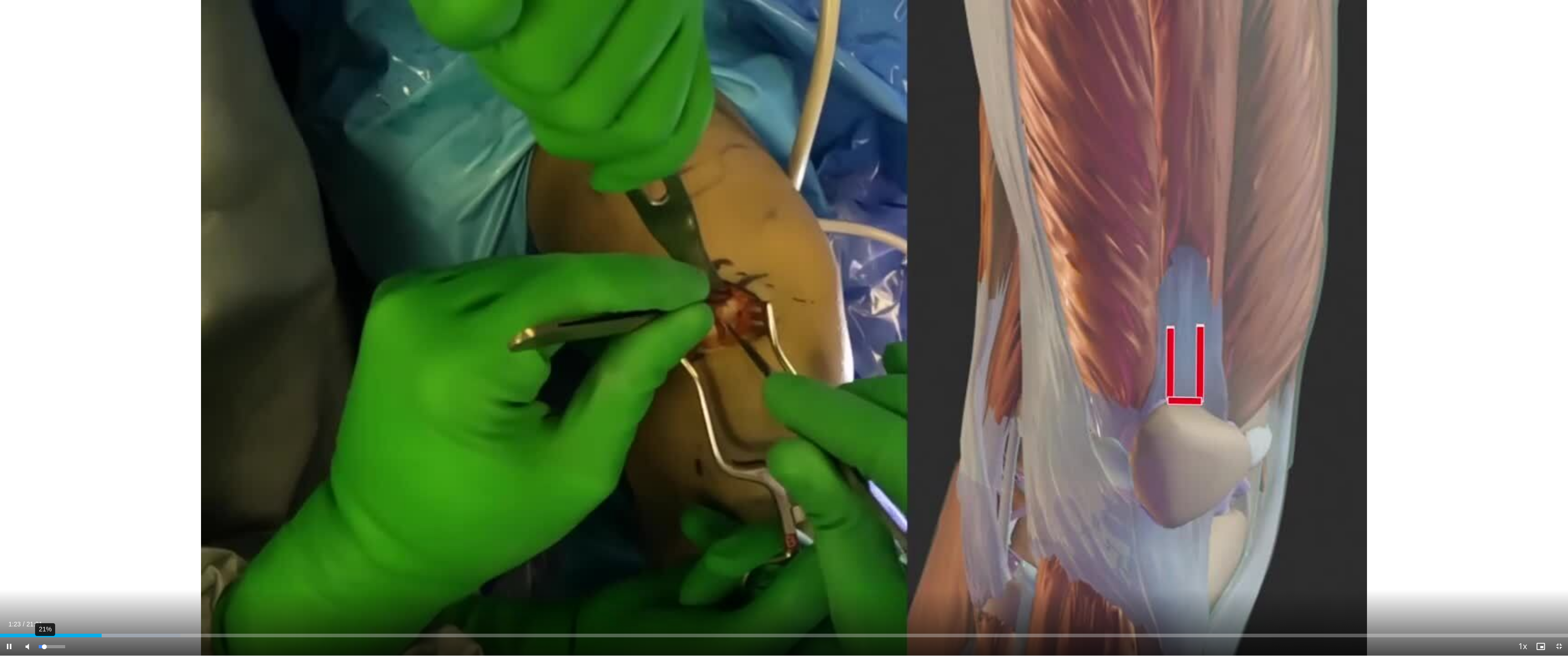
click at [44, 588] on div "Volume Level" at bounding box center [41, 646] width 5 height 3
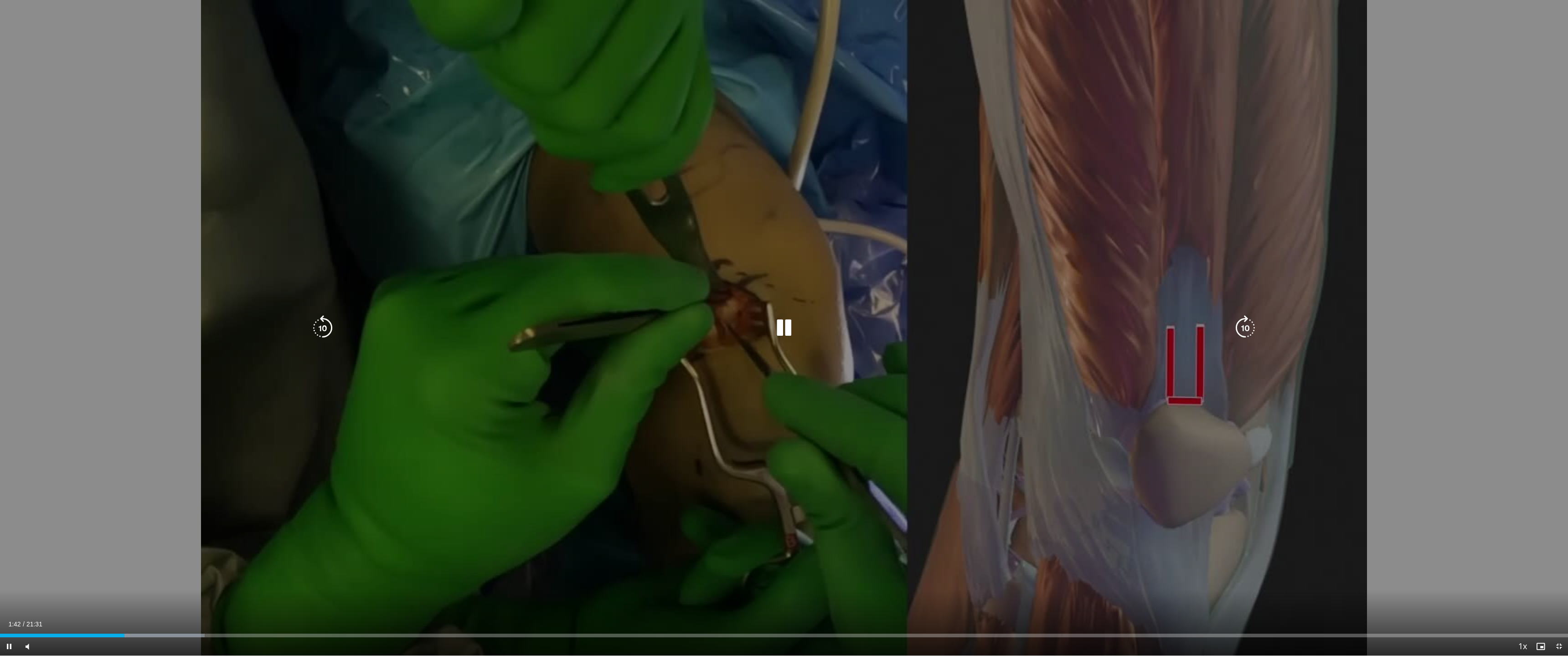
click at [782, 332] on icon "Video Player" at bounding box center [784, 328] width 26 height 26
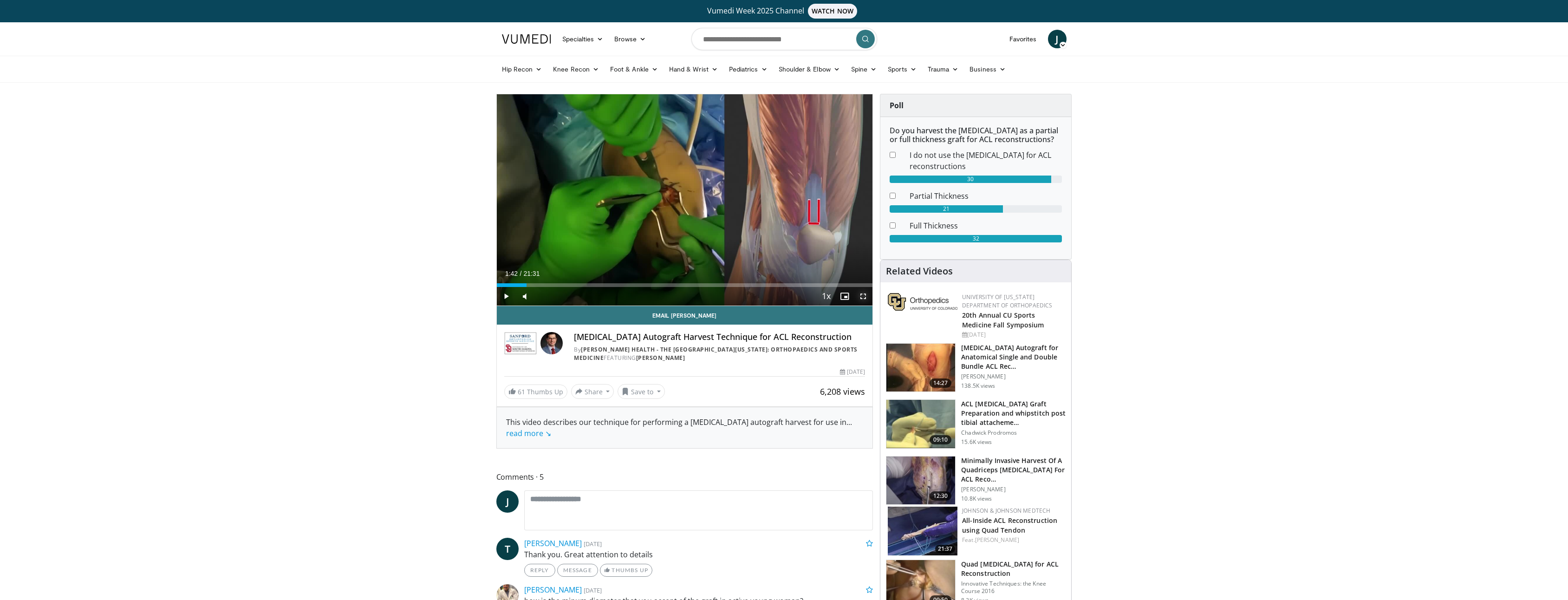
click at [861, 295] on span "Video Player" at bounding box center [863, 297] width 19 height 19
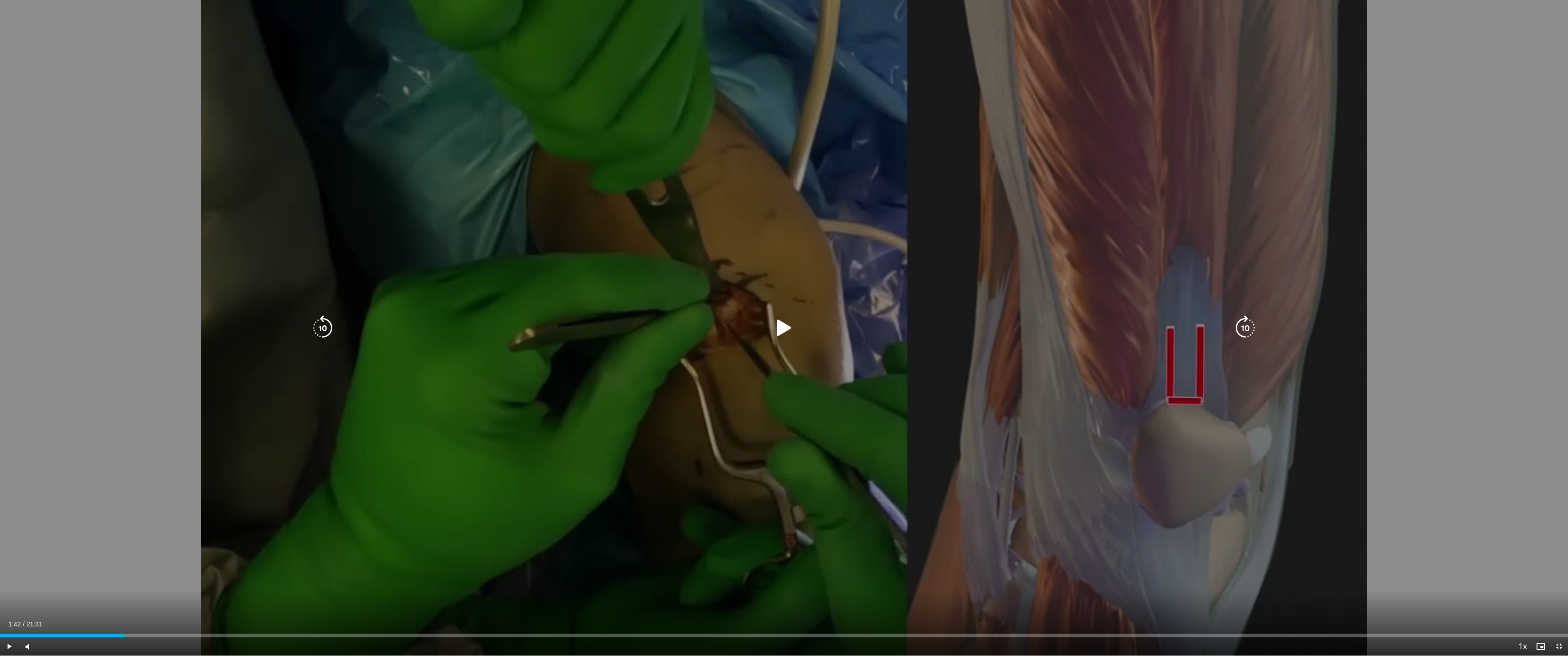
click at [797, 305] on div "10 seconds Tap to unmute" at bounding box center [784, 328] width 1568 height 656
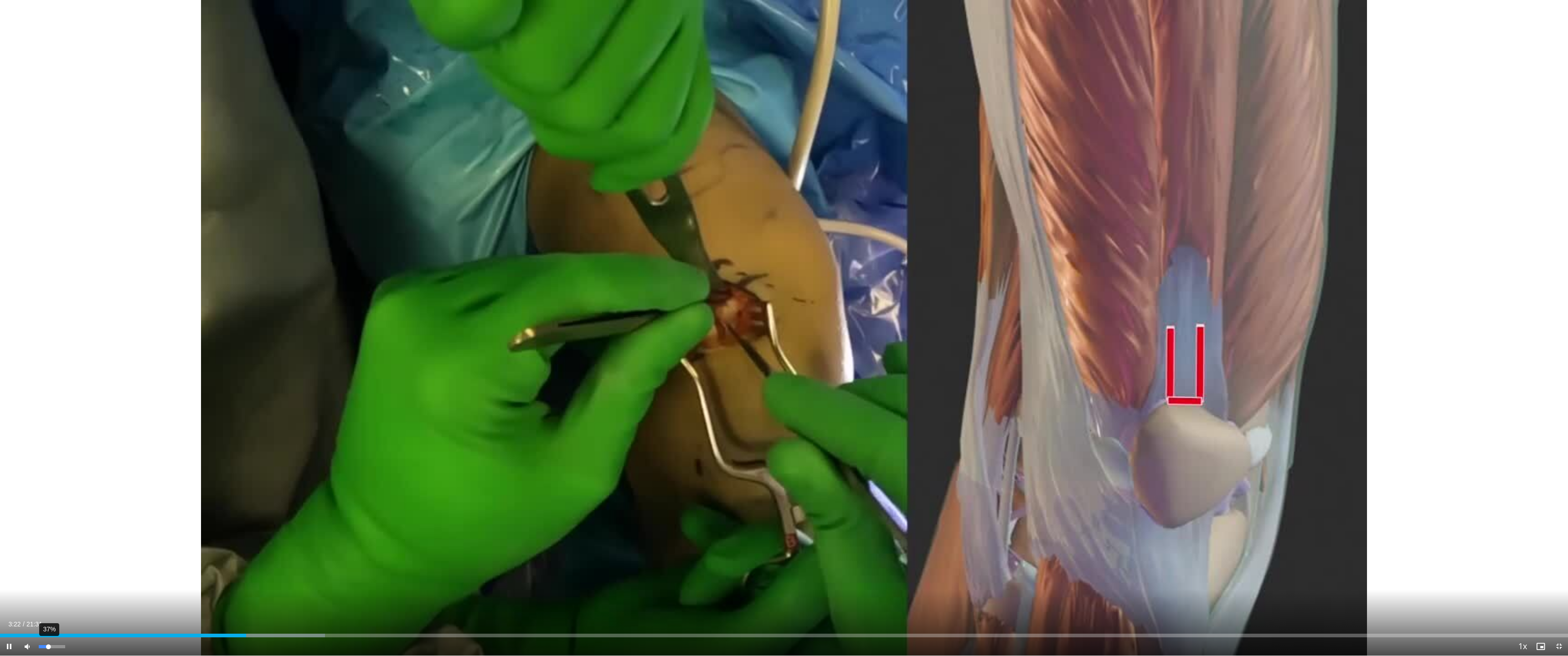
click at [48, 588] on div "Volume Level" at bounding box center [44, 646] width 10 height 3
click at [51, 588] on div "Volume Level" at bounding box center [45, 646] width 12 height 3
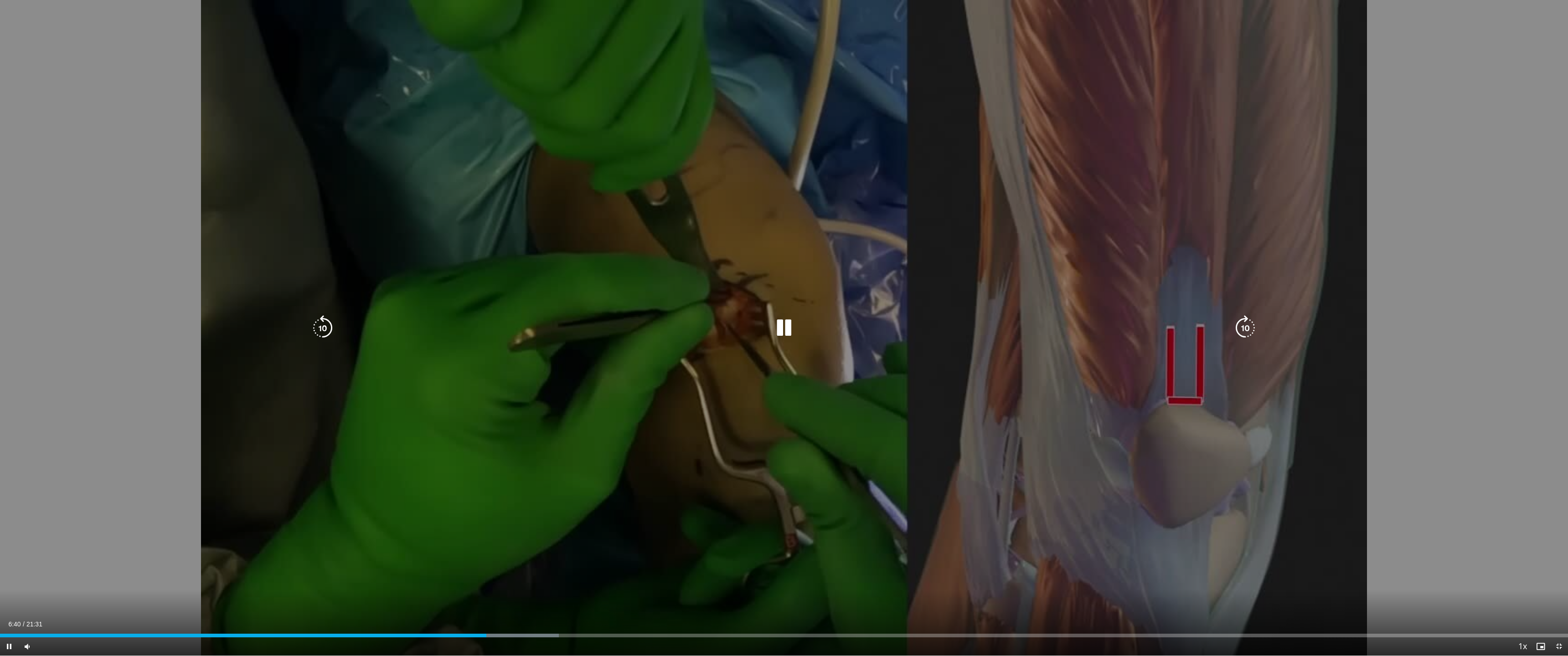
click at [787, 322] on icon "Video Player" at bounding box center [784, 328] width 26 height 26
